Goal: Task Accomplishment & Management: Manage account settings

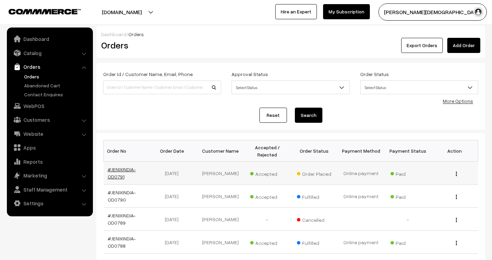
click at [127, 169] on link "#JENIXINDIA-OD0791" at bounding box center [122, 172] width 28 height 13
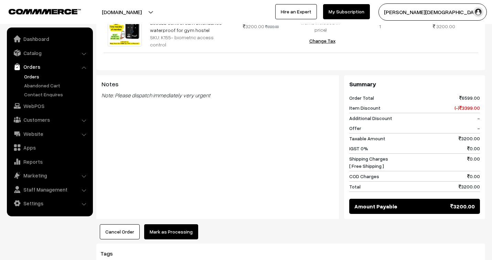
scroll to position [336, 0]
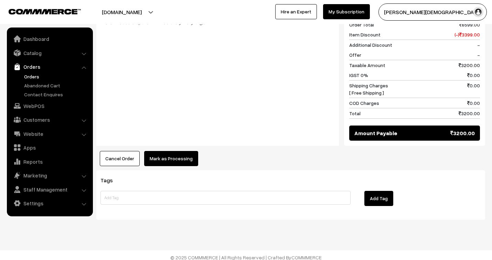
click at [183, 154] on button "Mark as Processing" at bounding box center [171, 158] width 54 height 15
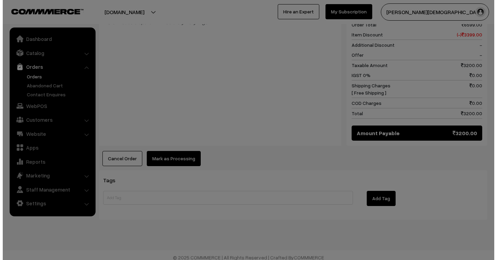
scroll to position [337, 0]
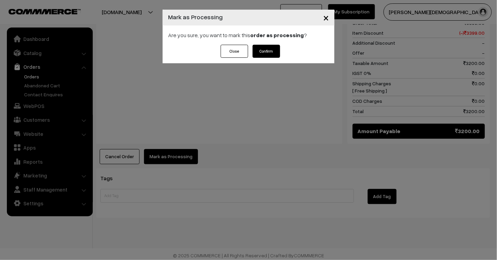
click at [273, 52] on button "Confirm" at bounding box center [267, 51] width 28 height 13
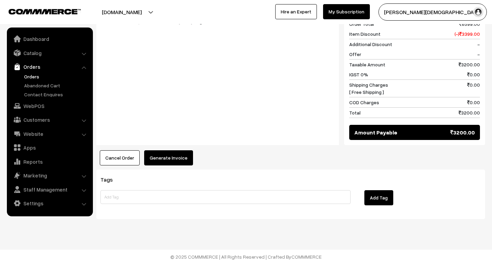
click at [175, 157] on button "Generate Invoice" at bounding box center [168, 157] width 49 height 15
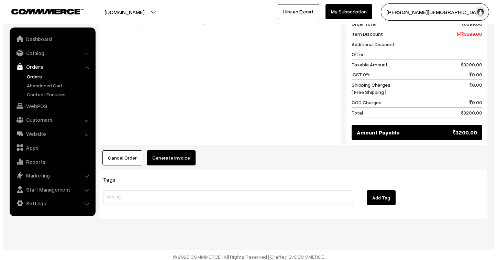
scroll to position [337, 0]
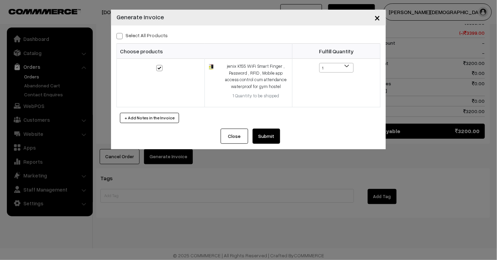
click at [271, 136] on button "Submit" at bounding box center [267, 136] width 28 height 15
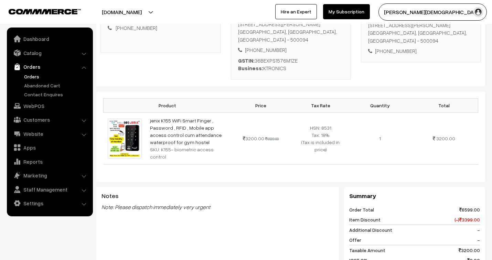
scroll to position [153, 0]
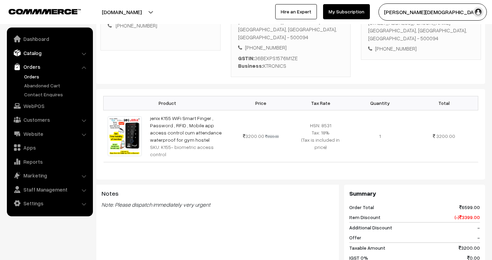
click at [31, 52] on link "Catalog" at bounding box center [50, 53] width 82 height 12
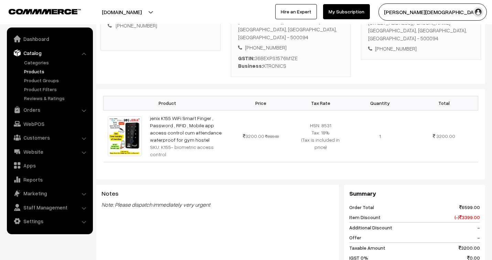
click at [30, 69] on link "Products" at bounding box center [56, 71] width 68 height 7
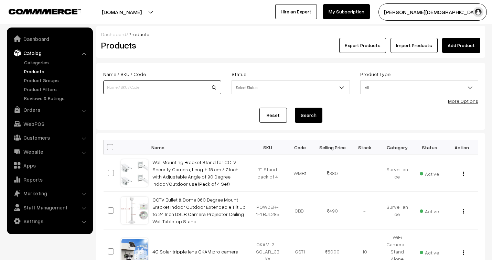
click at [159, 83] on input at bounding box center [162, 87] width 118 height 14
click at [150, 87] on input at bounding box center [162, 87] width 118 height 14
type input "K155"
click at [295, 108] on button "Search" at bounding box center [309, 115] width 28 height 15
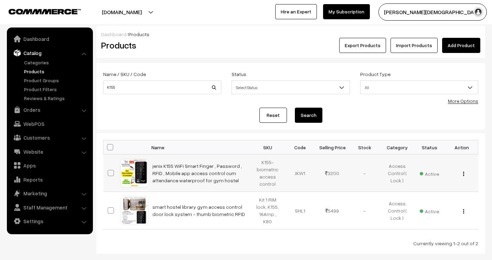
click at [463, 172] on button "button" at bounding box center [463, 174] width 2 height 6
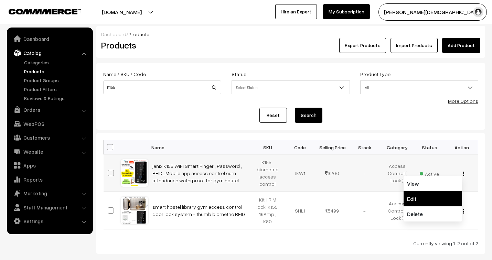
click at [417, 198] on link "Edit" at bounding box center [432, 198] width 58 height 15
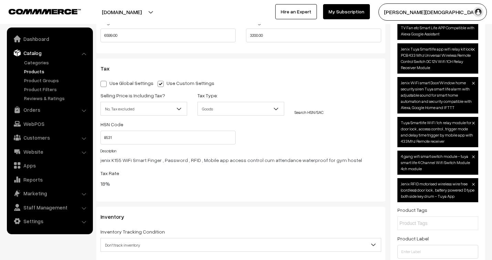
scroll to position [726, 0]
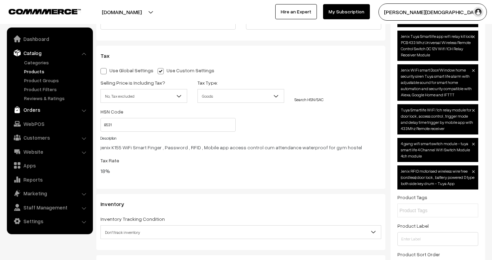
click at [35, 112] on link "Orders" at bounding box center [50, 109] width 82 height 12
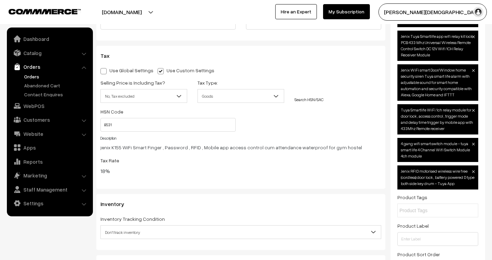
click at [29, 75] on link "Orders" at bounding box center [56, 76] width 68 height 7
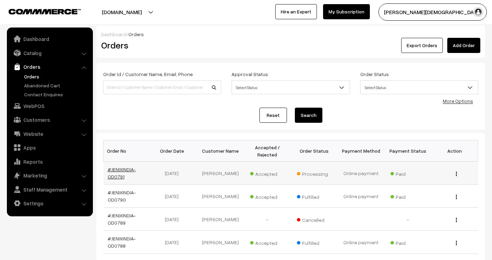
click at [126, 169] on link "#JENIXINDIA-OD0791" at bounding box center [122, 172] width 28 height 13
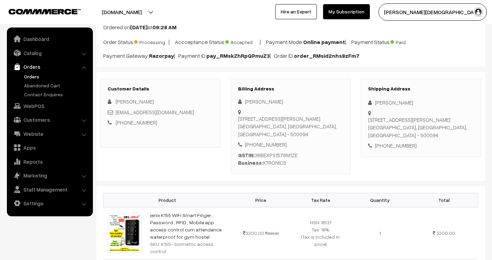
scroll to position [38, 0]
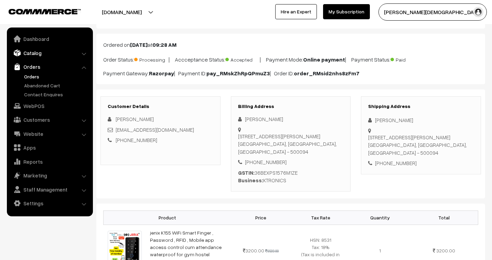
click at [30, 52] on link "Catalog" at bounding box center [50, 53] width 82 height 12
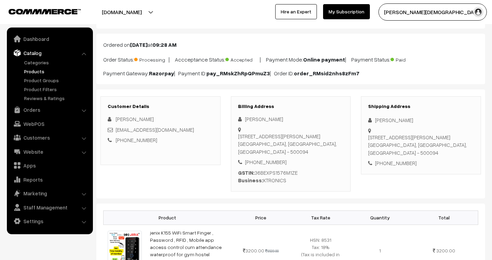
click at [38, 69] on link "Products" at bounding box center [56, 71] width 68 height 7
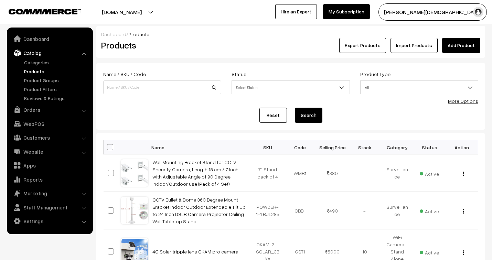
click at [343, 87] on b at bounding box center [341, 87] width 7 height 7
click at [400, 112] on div "Reset Search" at bounding box center [290, 115] width 375 height 15
click at [400, 89] on span "All" at bounding box center [418, 87] width 117 height 12
click at [344, 122] on div "Reset Search" at bounding box center [290, 115] width 375 height 15
click at [463, 100] on link "More Options" at bounding box center [463, 101] width 30 height 6
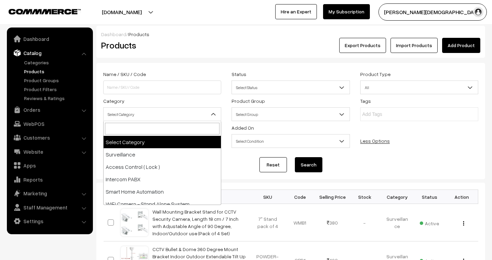
click at [188, 114] on span "Select Category" at bounding box center [161, 114] width 117 height 12
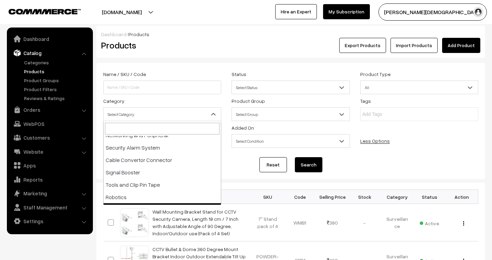
scroll to position [142, 0]
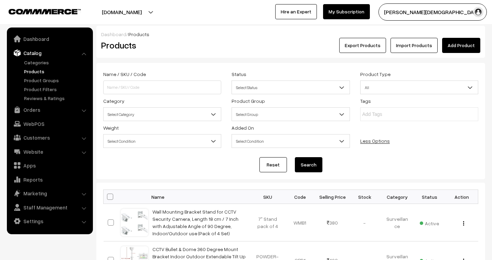
click at [445, 141] on div "Name / SKU / Code Status Select Status Active Inactive Select Status Product Ty…" at bounding box center [290, 110] width 385 height 80
click at [303, 112] on span "Select Group" at bounding box center [290, 114] width 117 height 12
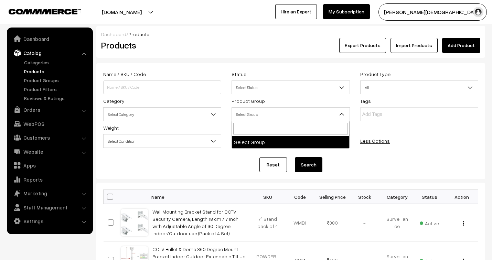
click at [464, 145] on div "Name / SKU / Code Status Select Status Active Inactive Select Status Product Ty…" at bounding box center [290, 110] width 385 height 80
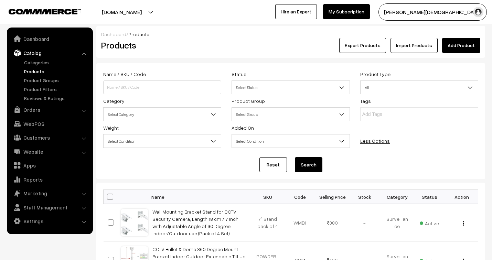
click at [320, 140] on span "Select Condition" at bounding box center [290, 141] width 117 height 12
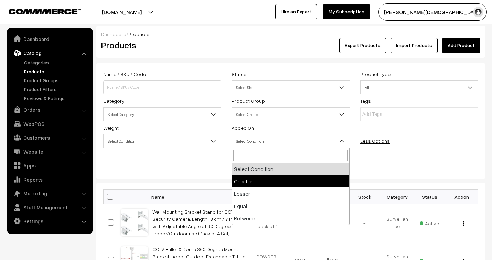
click at [435, 149] on div "Name / SKU / Code Status Select Status Active Inactive Select Status Product Ty…" at bounding box center [290, 110] width 385 height 80
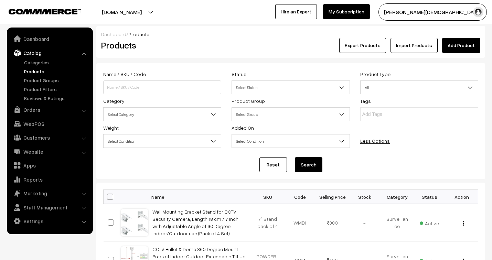
click at [321, 112] on span "Select Group" at bounding box center [290, 114] width 117 height 12
click at [24, 77] on link "Product Groups" at bounding box center [56, 80] width 68 height 7
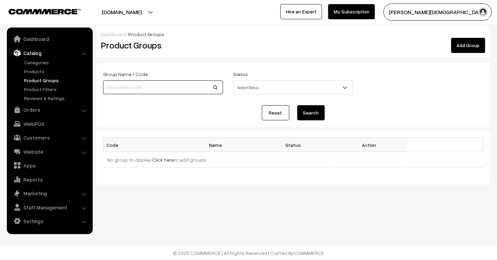
click at [152, 87] on input at bounding box center [163, 87] width 120 height 14
type input "Excluded Tax"
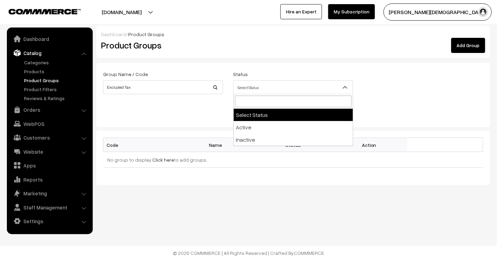
click at [293, 85] on span "Select Status" at bounding box center [293, 87] width 119 height 12
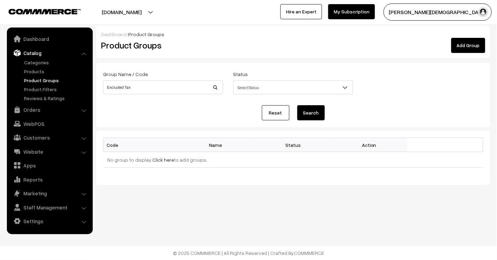
click at [213, 112] on div "Reset Search" at bounding box center [293, 112] width 380 height 15
click at [470, 42] on link "Add Group" at bounding box center [468, 45] width 34 height 15
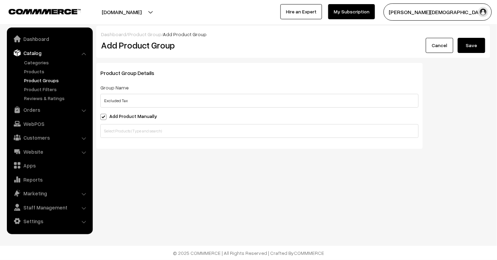
type input "Excluded Tax"
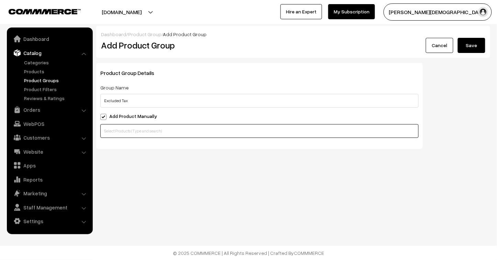
click at [139, 131] on input "text" at bounding box center [259, 131] width 318 height 14
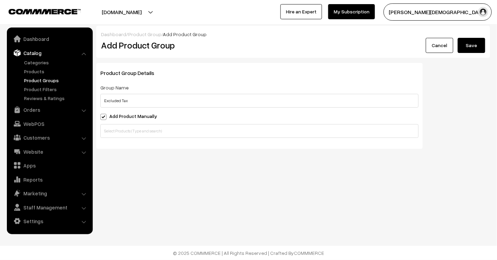
click at [104, 115] on span at bounding box center [103, 117] width 6 height 6
click at [104, 115] on input "Add Product Manually" at bounding box center [102, 115] width 4 height 4
click at [102, 119] on span at bounding box center [103, 117] width 6 height 6
click at [102, 118] on input "Add Product Manually" at bounding box center [102, 115] width 4 height 4
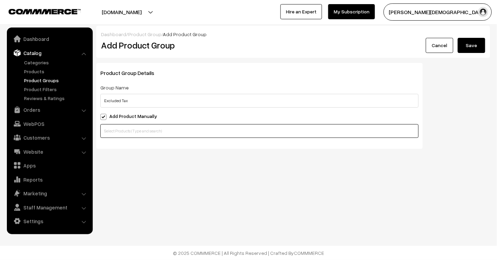
click at [134, 135] on input "text" at bounding box center [259, 131] width 318 height 14
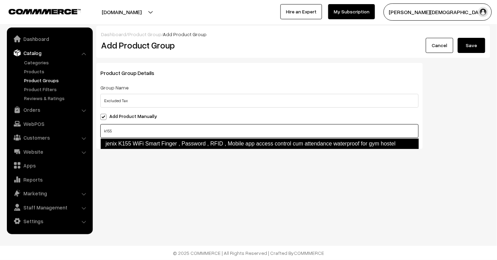
click at [213, 144] on link "jenix K155 WiFi Smart Finger , Password , RFID , Mobile app access control cum …" at bounding box center [259, 143] width 319 height 11
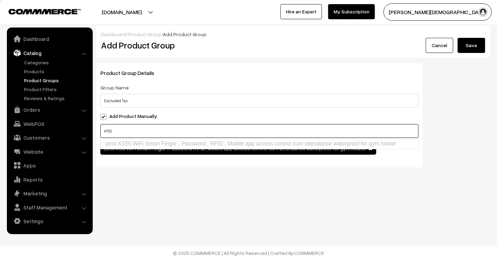
type input "k155"
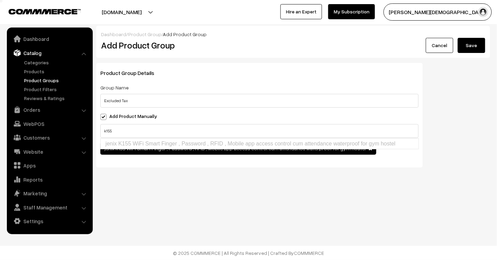
click at [219, 207] on div "Dashboard / Product Group / Add Product Group Add Product Group Cancel Save Pro…" at bounding box center [248, 106] width 497 height 212
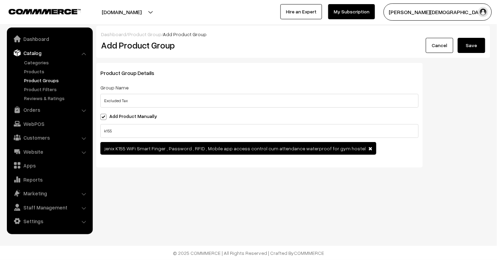
click at [479, 46] on button "Save" at bounding box center [472, 45] width 28 height 15
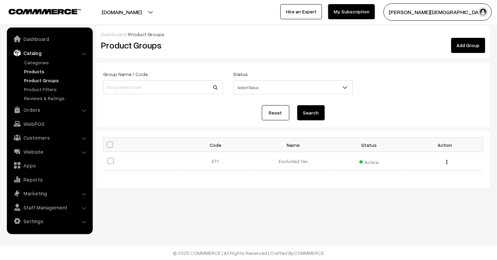
click at [34, 70] on link "Products" at bounding box center [56, 71] width 68 height 7
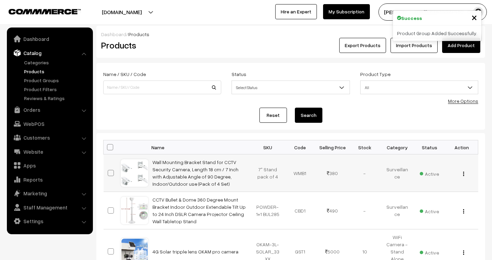
click at [462, 174] on button "button" at bounding box center [463, 174] width 2 height 6
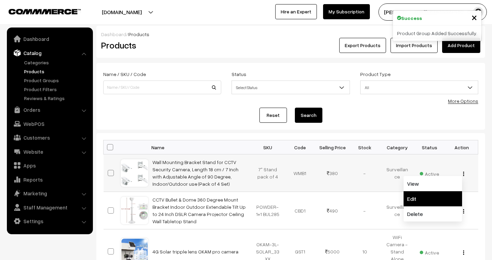
click at [426, 203] on link "Edit" at bounding box center [432, 198] width 58 height 15
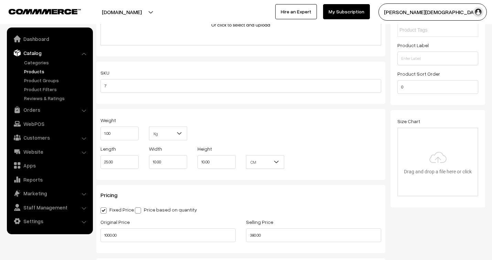
scroll to position [568, 0]
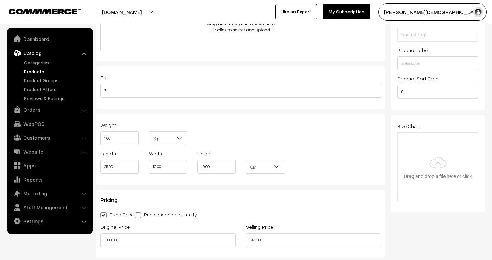
click at [437, 67] on div "Product Label" at bounding box center [437, 58] width 81 height 24
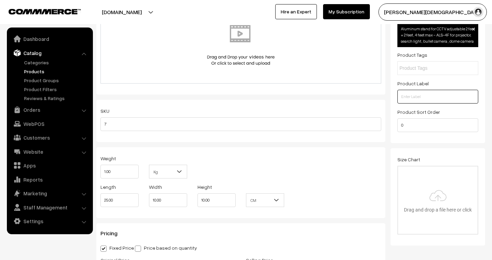
click at [407, 94] on input "text" at bounding box center [437, 97] width 81 height 14
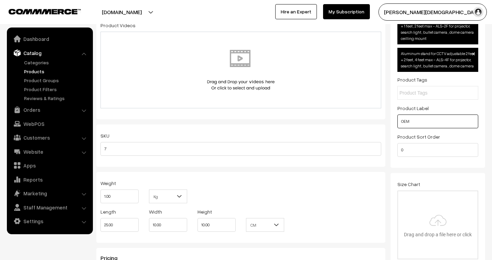
scroll to position [496, 0]
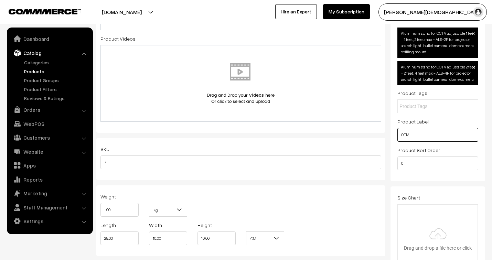
type input "OEM"
click at [438, 104] on input "text" at bounding box center [429, 106] width 60 height 7
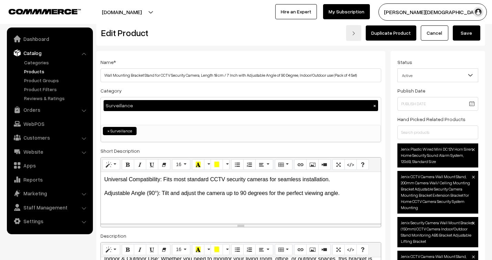
scroll to position [0, 0]
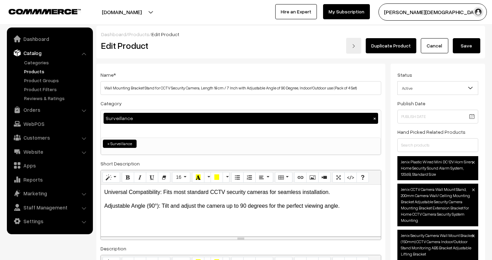
click at [469, 43] on button "Save" at bounding box center [466, 45] width 28 height 15
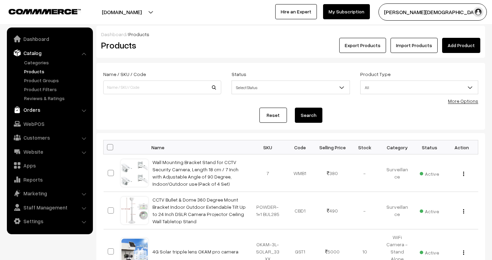
click at [25, 110] on link "Orders" at bounding box center [50, 109] width 82 height 12
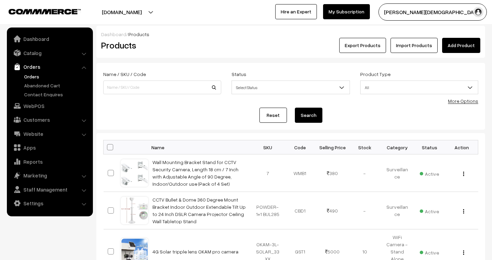
click at [33, 77] on link "Orders" at bounding box center [56, 76] width 68 height 7
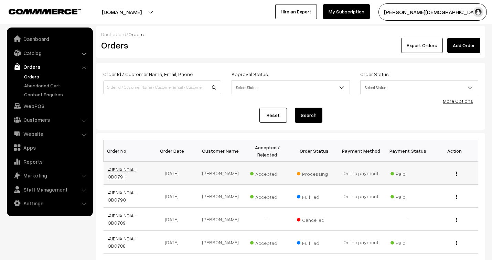
click at [126, 169] on link "#JENIXINDIA-OD0791" at bounding box center [122, 172] width 28 height 13
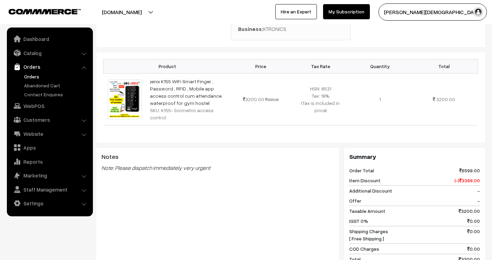
scroll to position [191, 0]
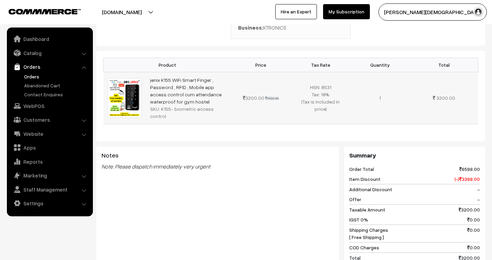
drag, startPoint x: 345, startPoint y: 105, endPoint x: 300, endPoint y: 90, distance: 47.0
click at [300, 90] on td "HSN: 8531 Tax: 18% (Tax is included in price)" at bounding box center [319, 98] width 59 height 52
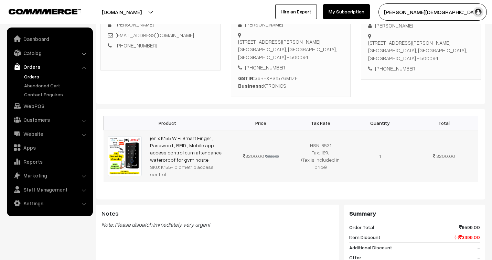
scroll to position [114, 0]
